Goal: Task Accomplishment & Management: Manage account settings

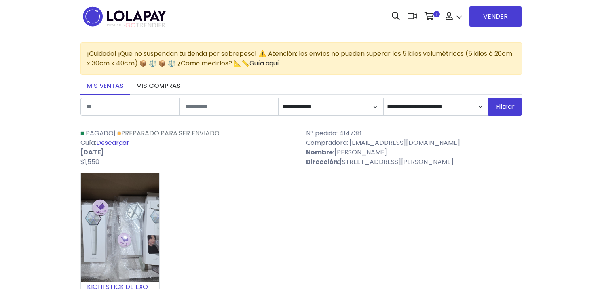
select select "*"
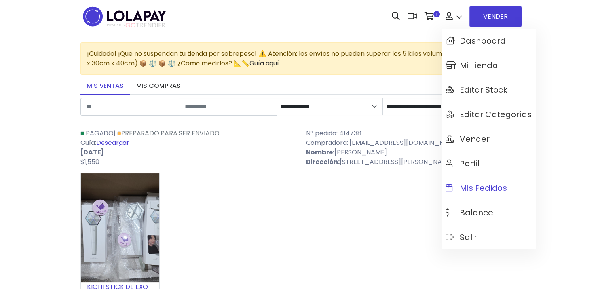
click at [484, 188] on span "Mis pedidos" at bounding box center [476, 188] width 61 height 9
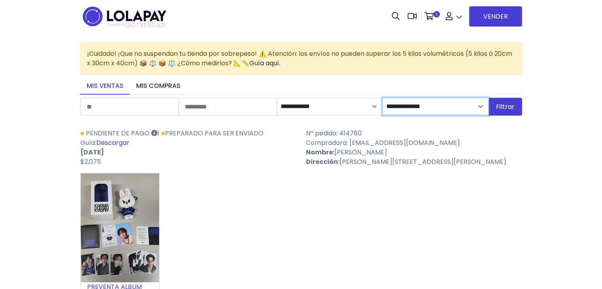
click at [448, 107] on select "**********" at bounding box center [435, 106] width 106 height 17
select select "*"
click at [383, 98] on select "**********" at bounding box center [435, 106] width 106 height 17
click at [510, 106] on button "Filtrar" at bounding box center [505, 107] width 34 height 18
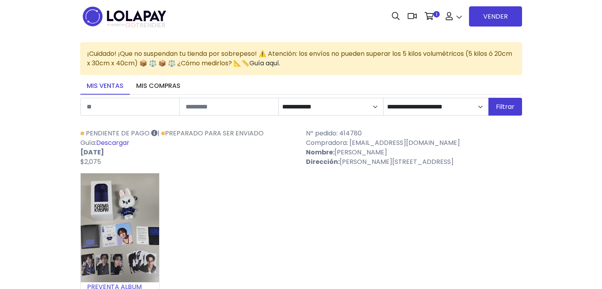
select select "*"
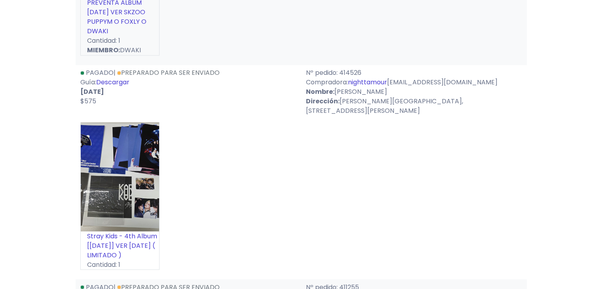
scroll to position [1451, 0]
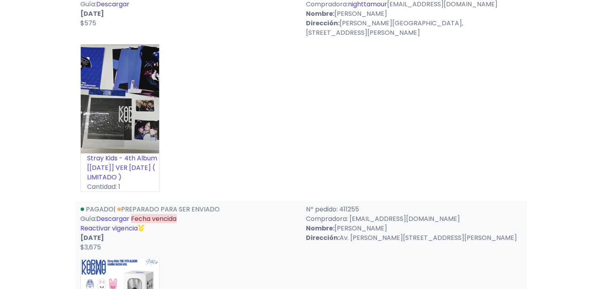
click at [140, 153] on link "Stray Kids - 4th Album [[DATE]] VER [DATE] ( LIMITADO )" at bounding box center [122, 167] width 70 height 28
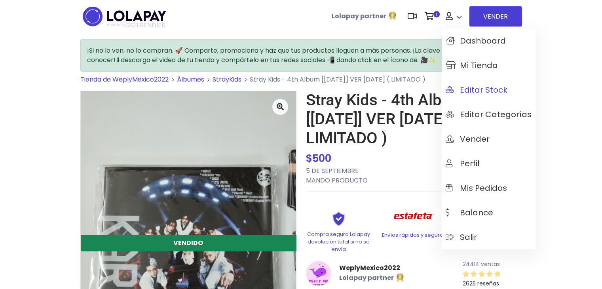
click at [488, 91] on span "Editar Stock" at bounding box center [477, 89] width 62 height 9
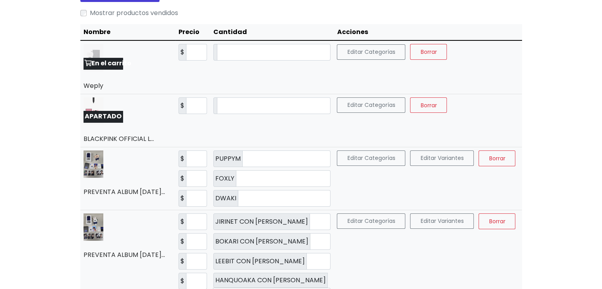
scroll to position [105, 0]
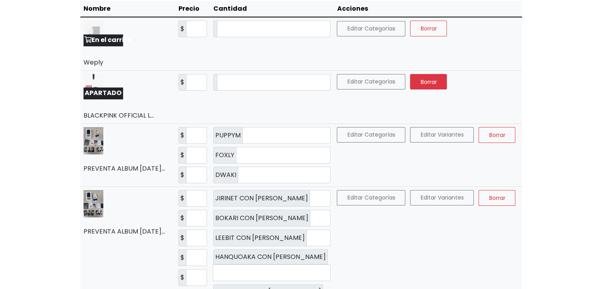
click at [425, 83] on span "Borrar" at bounding box center [428, 82] width 16 height 8
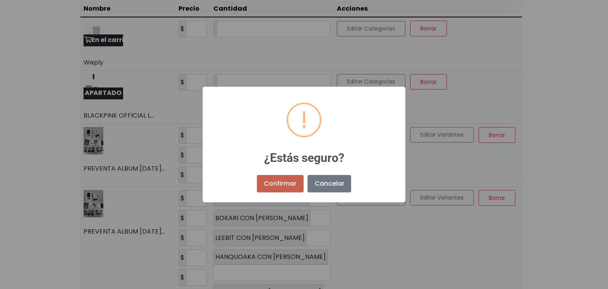
click at [282, 185] on button "Confirmar" at bounding box center [280, 183] width 47 height 17
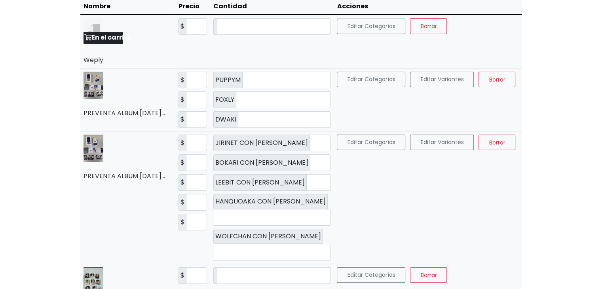
scroll to position [123, 0]
